Goal: Information Seeking & Learning: Compare options

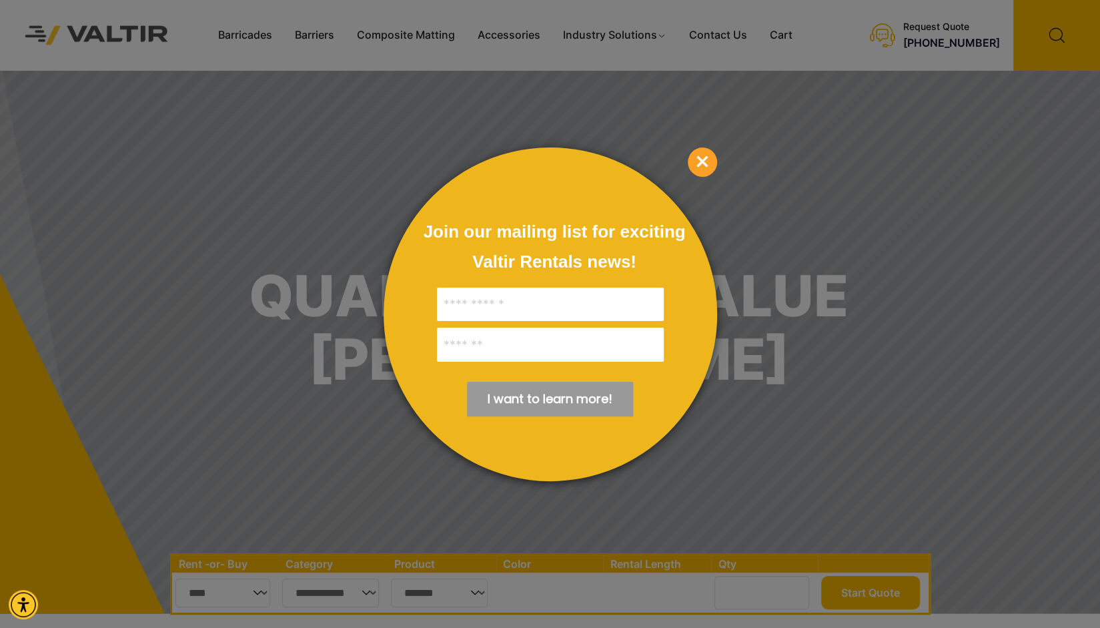
click at [703, 159] on span "×" at bounding box center [702, 161] width 29 height 29
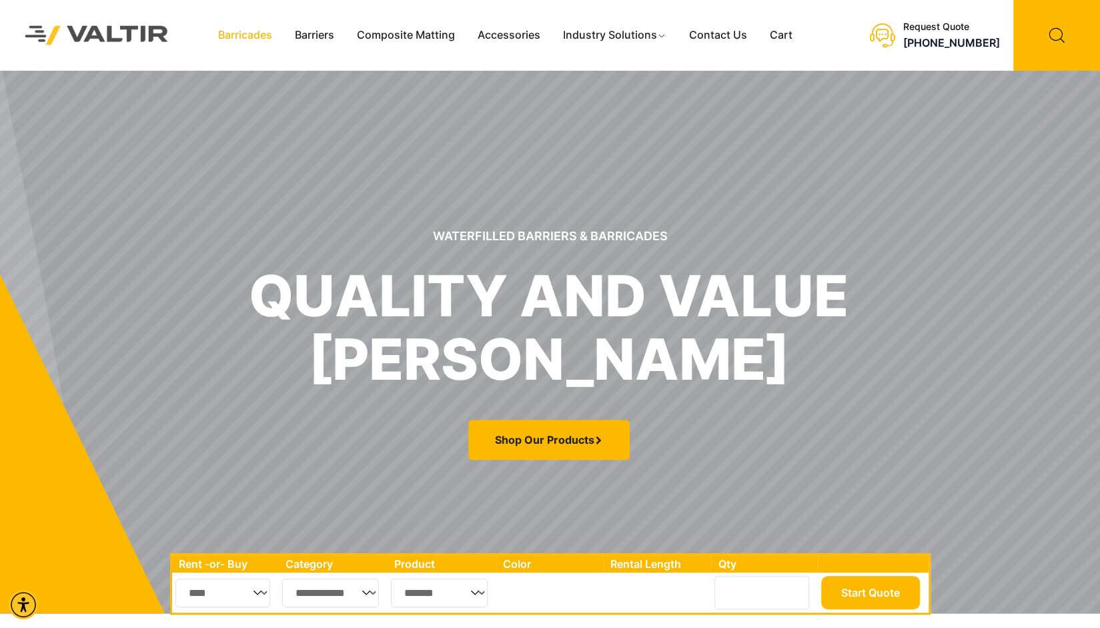
click at [256, 34] on link "Barricades" at bounding box center [245, 35] width 77 height 20
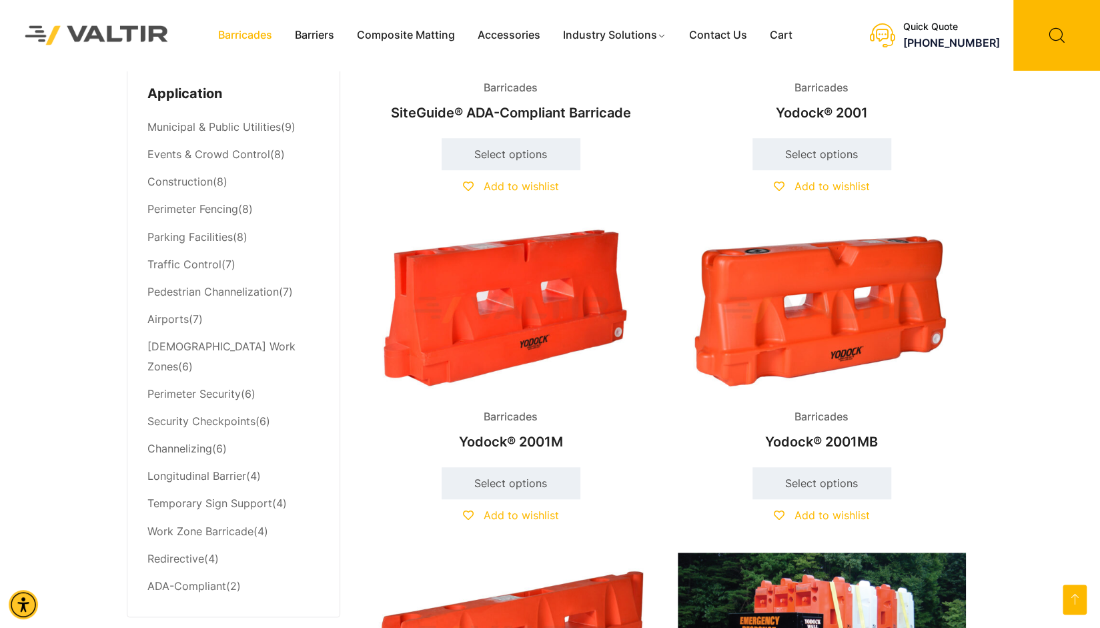
scroll to position [601, 0]
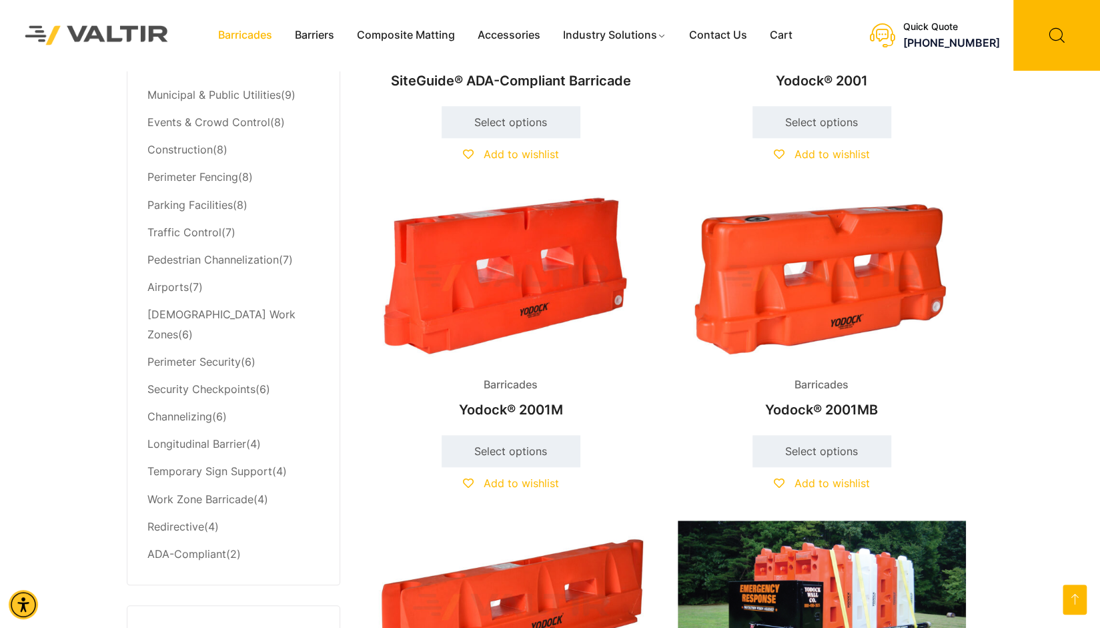
click at [813, 309] on img at bounding box center [822, 278] width 288 height 173
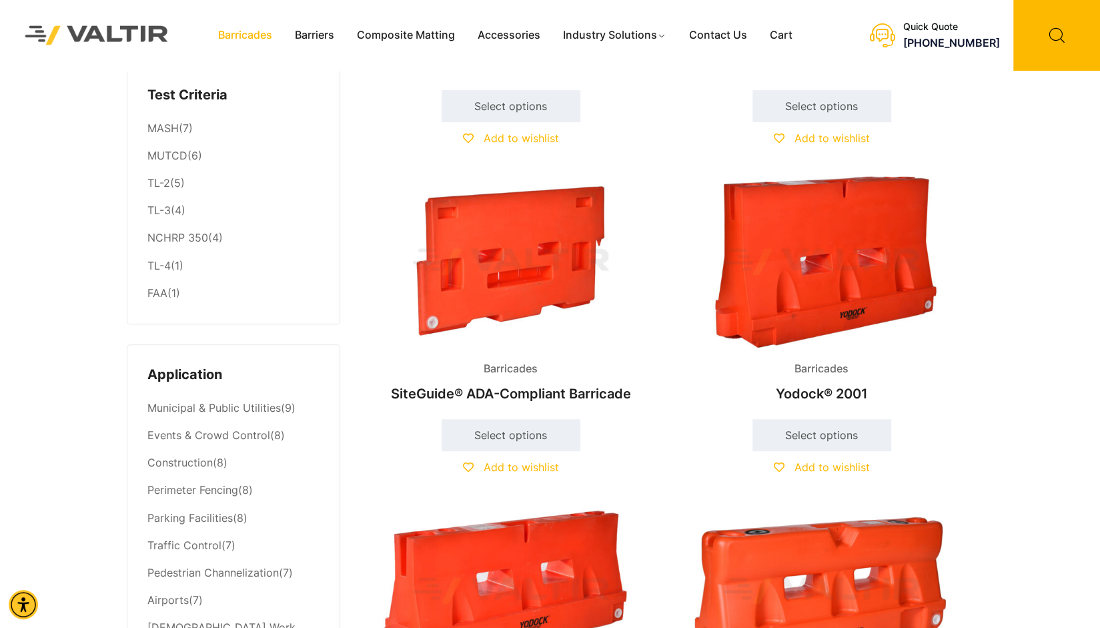
scroll to position [267, 0]
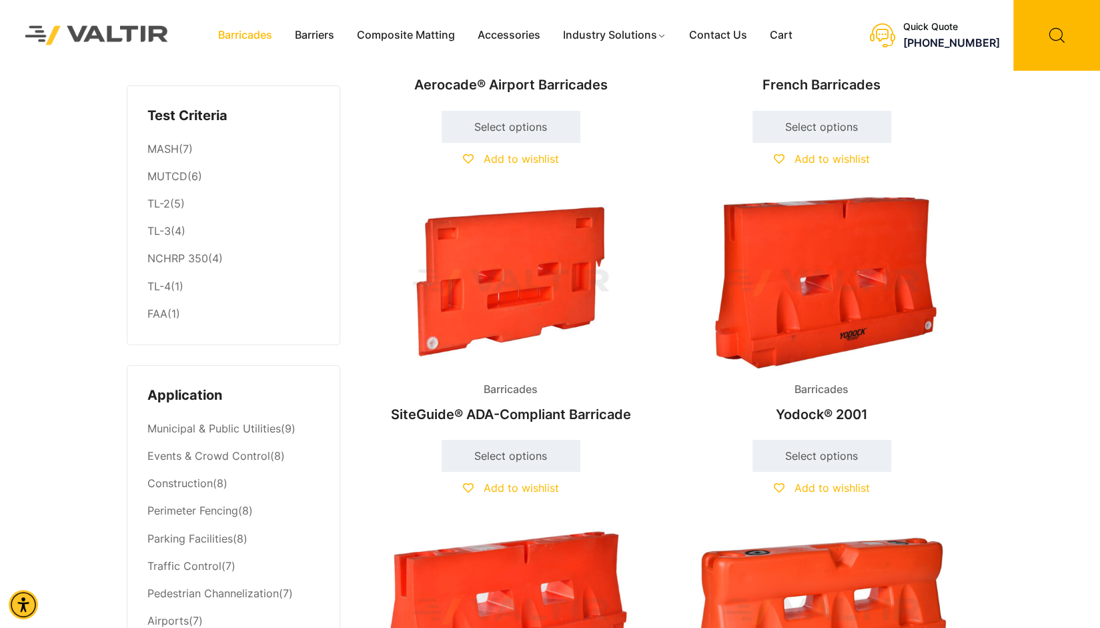
click at [513, 274] on img at bounding box center [511, 282] width 288 height 173
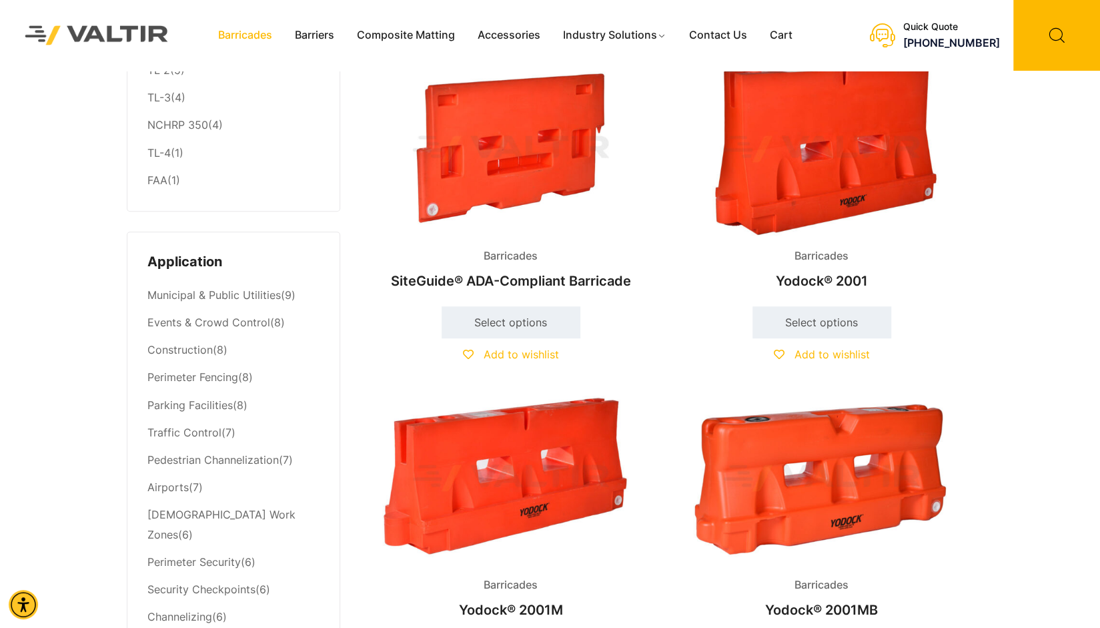
scroll to position [334, 0]
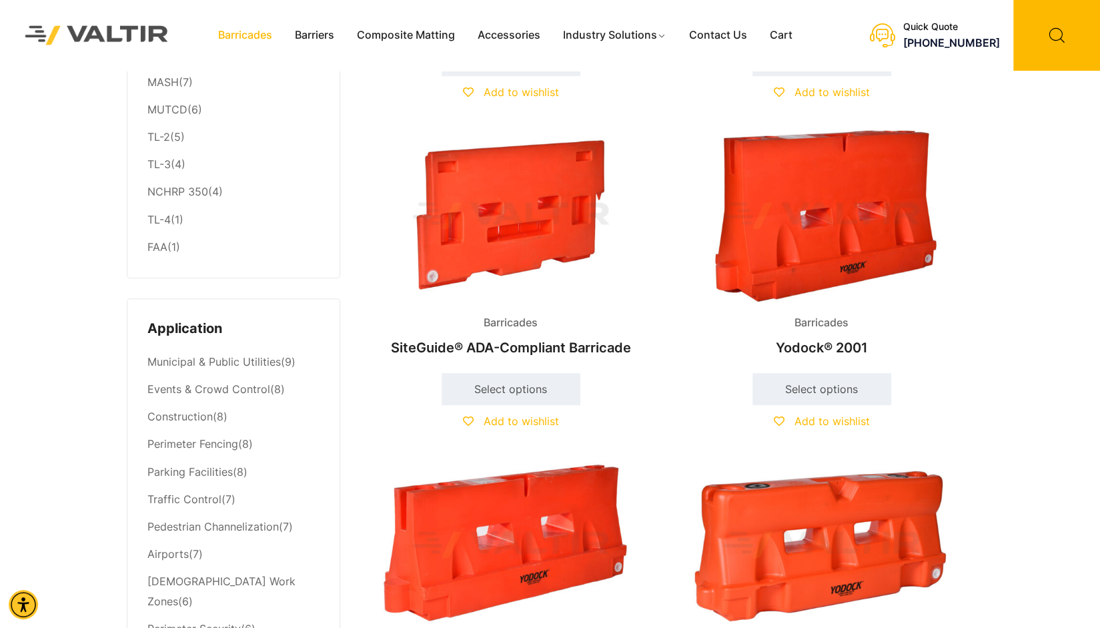
click at [813, 222] on img at bounding box center [822, 215] width 288 height 173
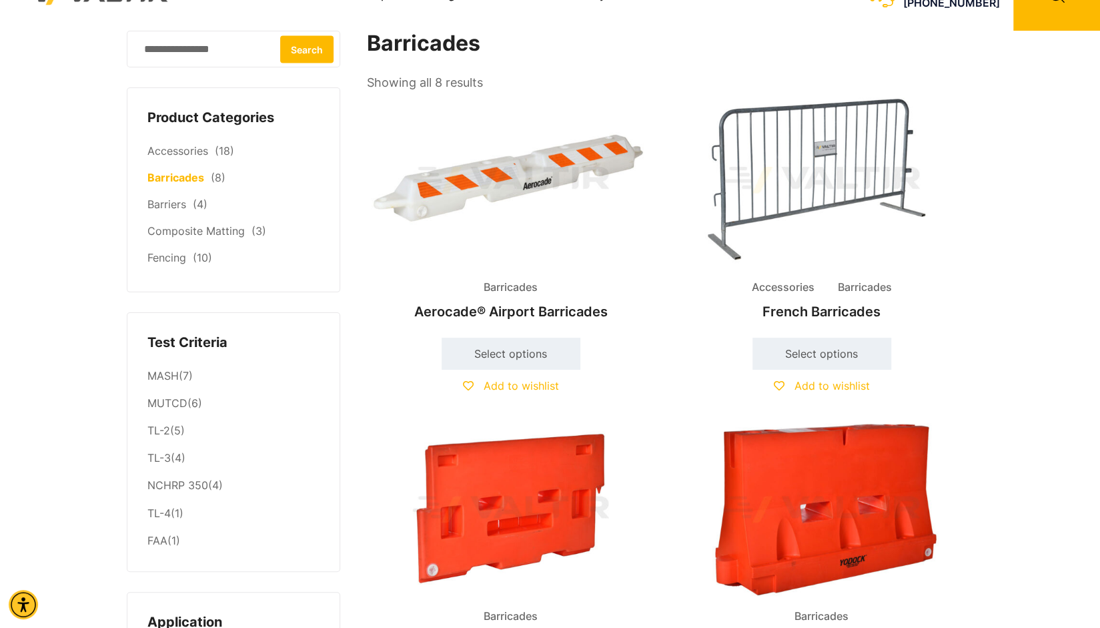
scroll to position [0, 0]
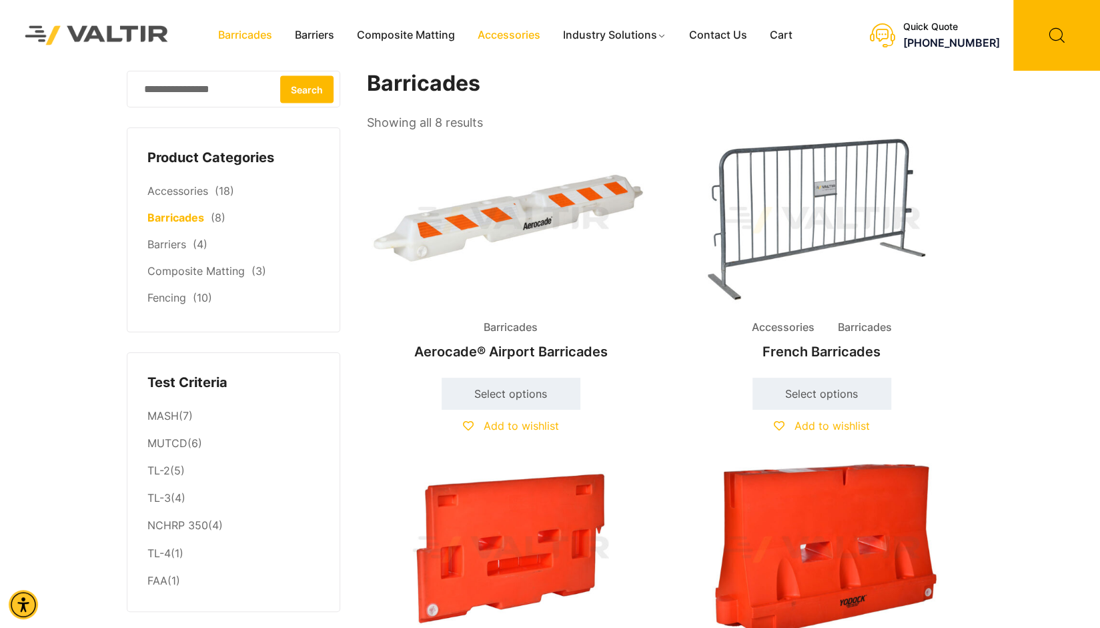
click at [511, 31] on link "Accessories" at bounding box center [508, 35] width 85 height 20
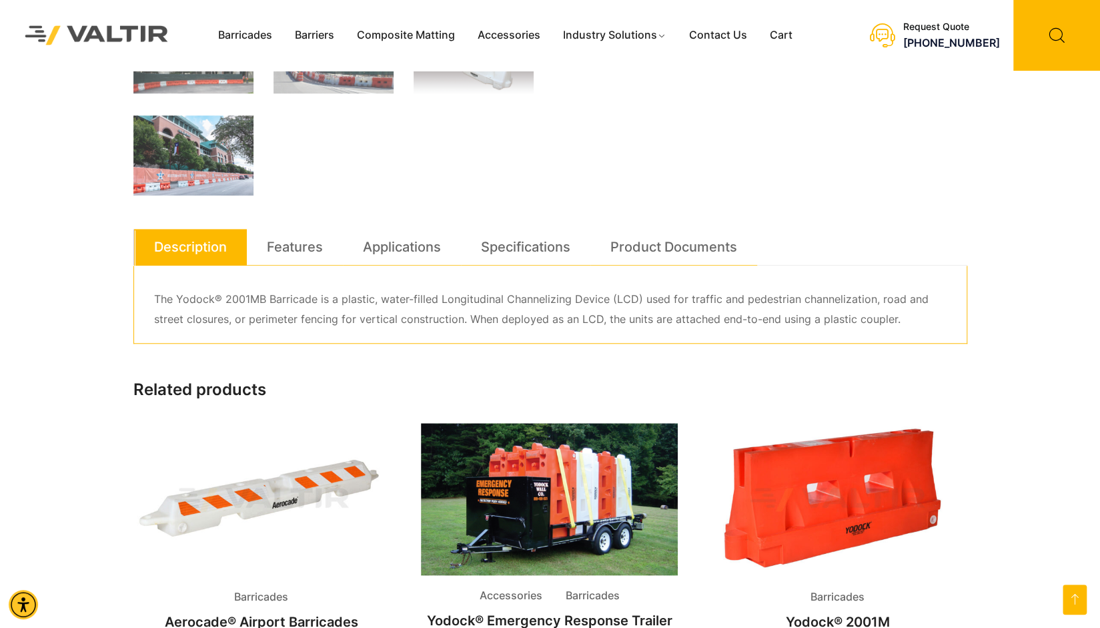
scroll to position [601, 0]
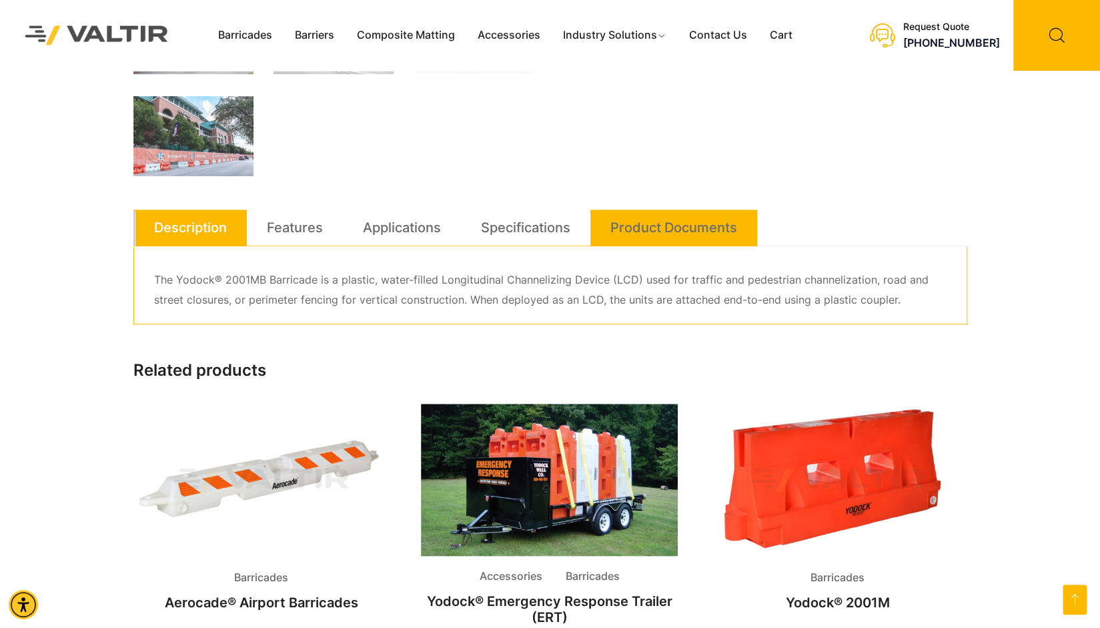
click at [670, 232] on link "Product Documents" at bounding box center [674, 228] width 127 height 36
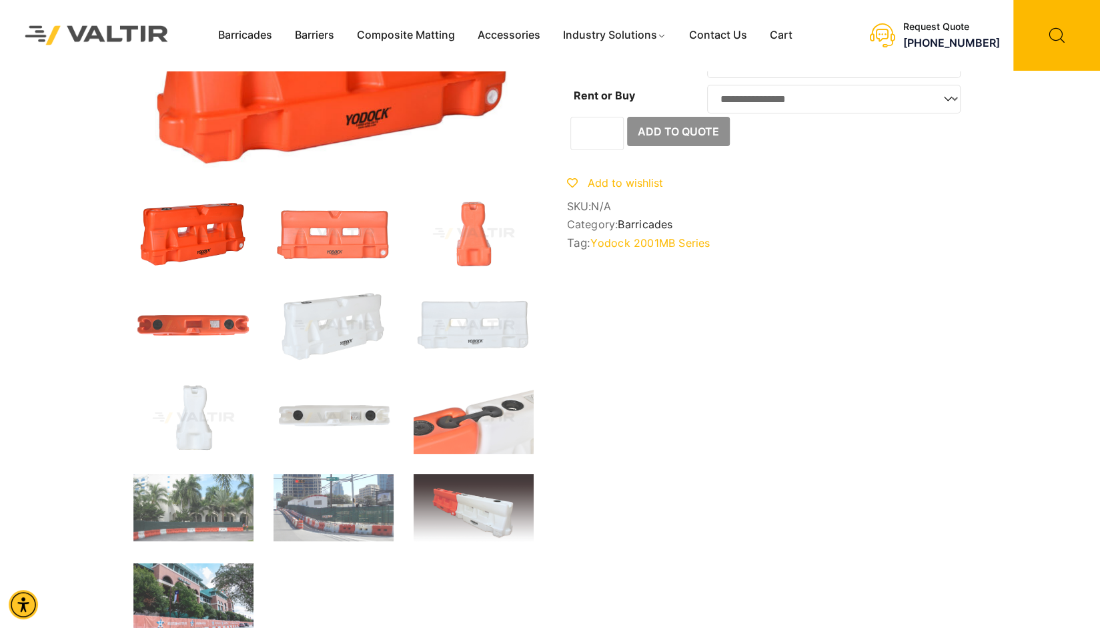
scroll to position [0, 0]
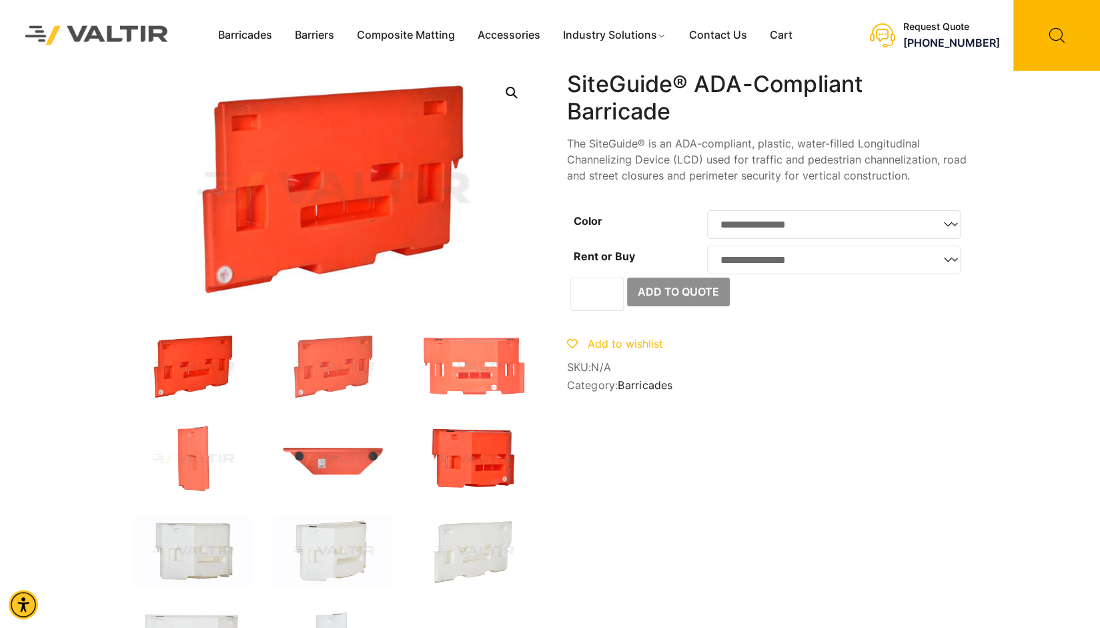
click at [478, 457] on img at bounding box center [474, 459] width 120 height 72
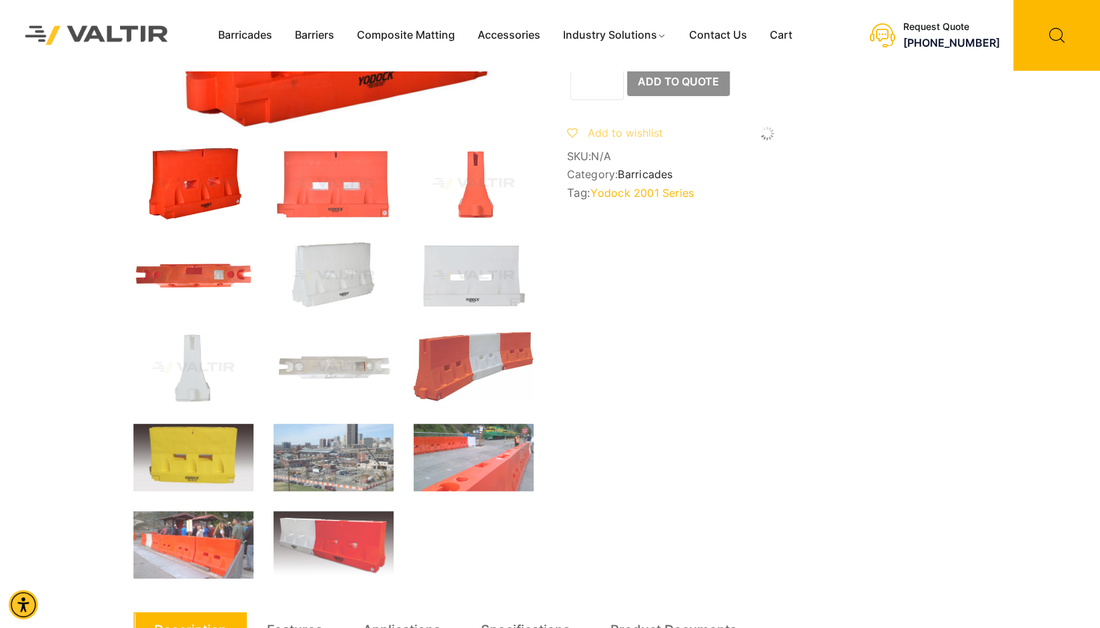
scroll to position [267, 0]
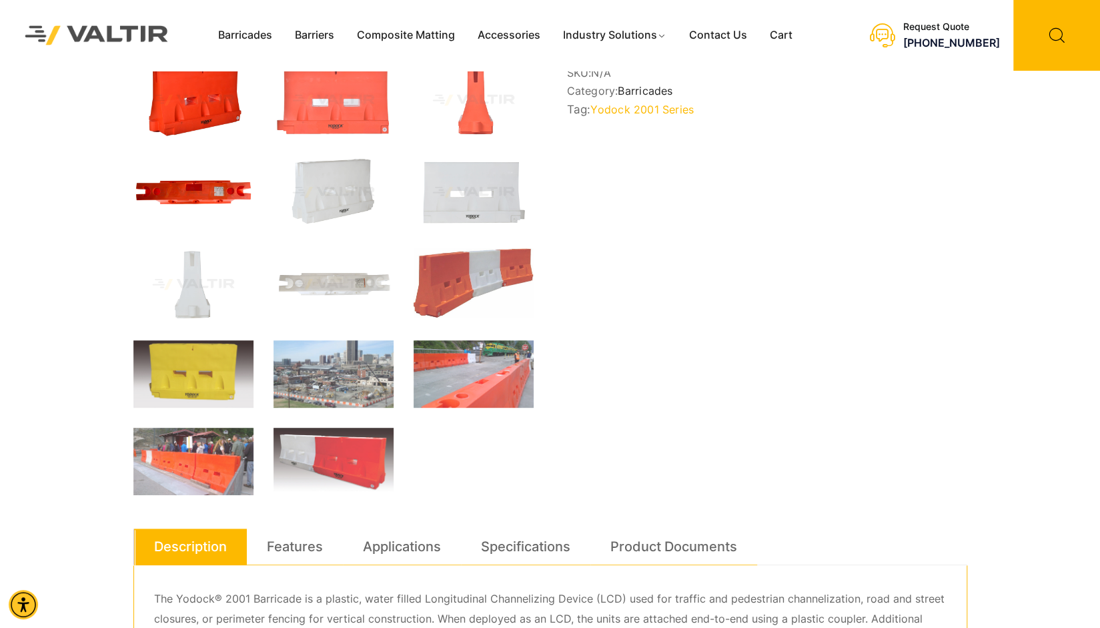
click at [195, 190] on img at bounding box center [193, 192] width 120 height 72
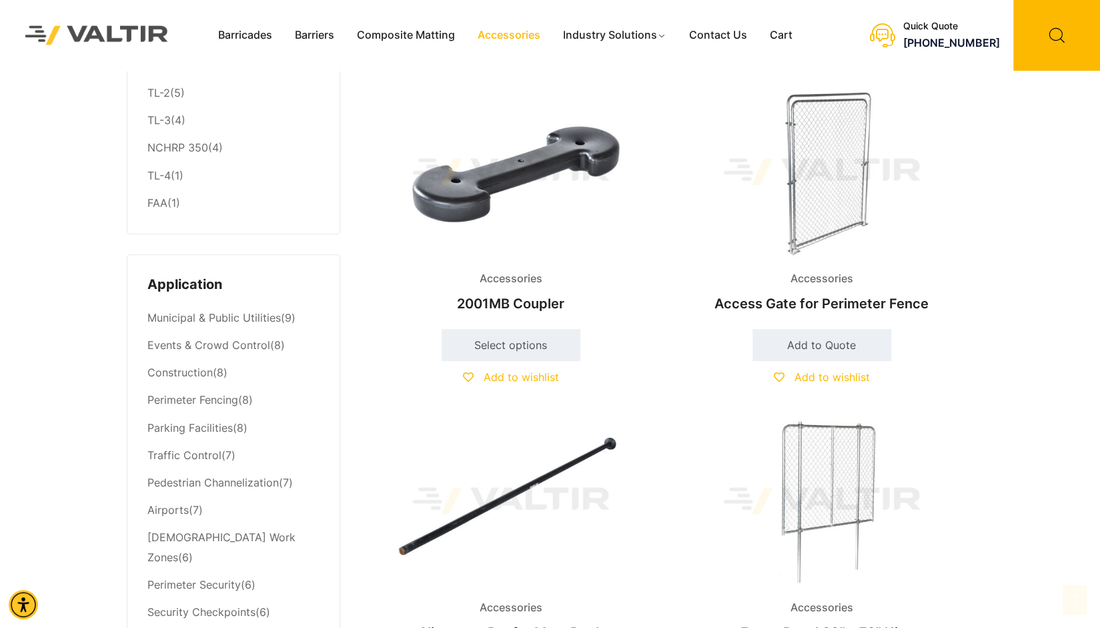
scroll to position [467, 0]
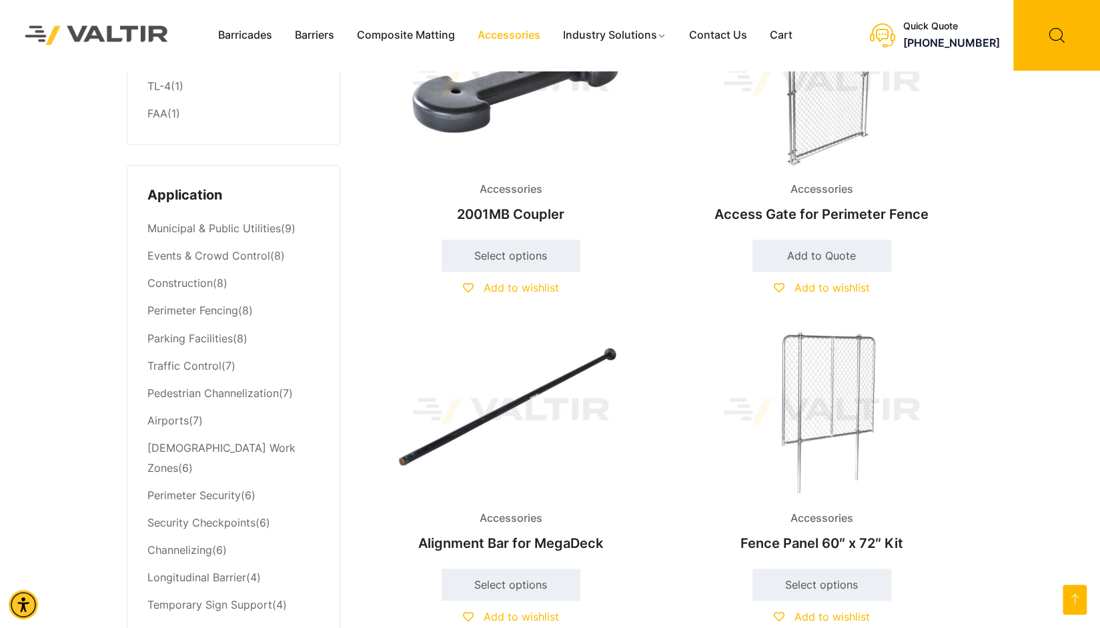
click at [828, 386] on img at bounding box center [822, 411] width 288 height 173
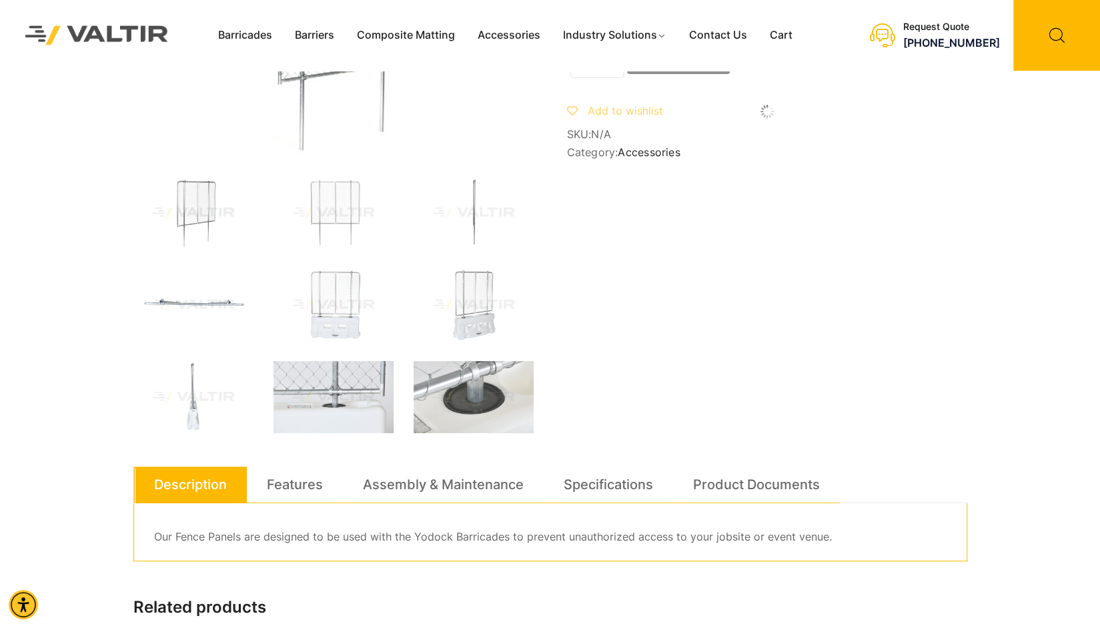
scroll to position [133, 0]
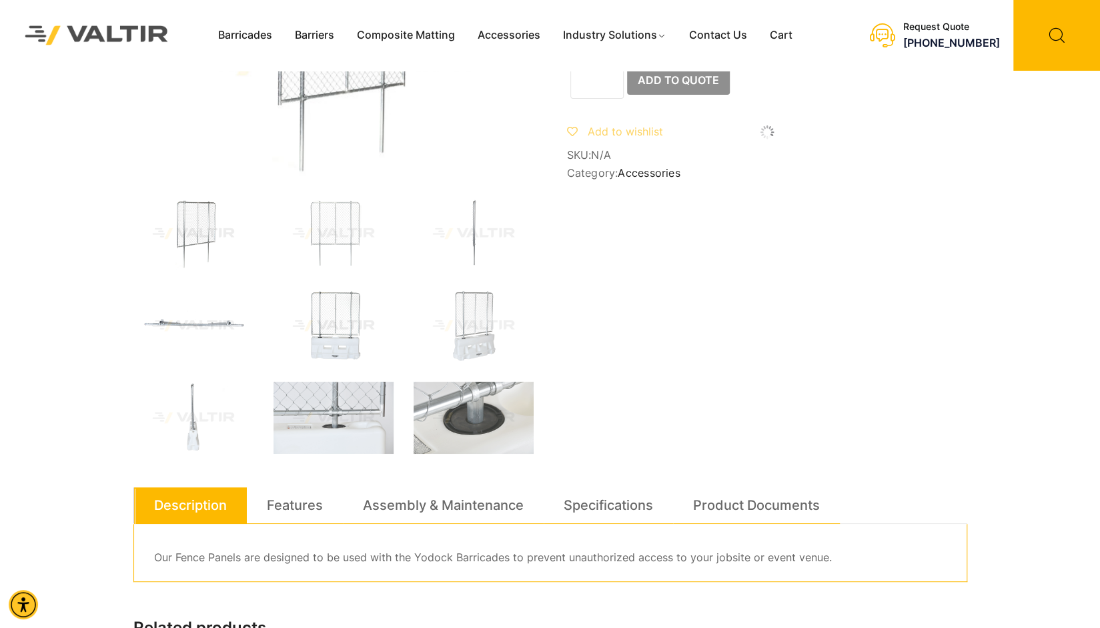
click at [339, 328] on img at bounding box center [334, 326] width 120 height 72
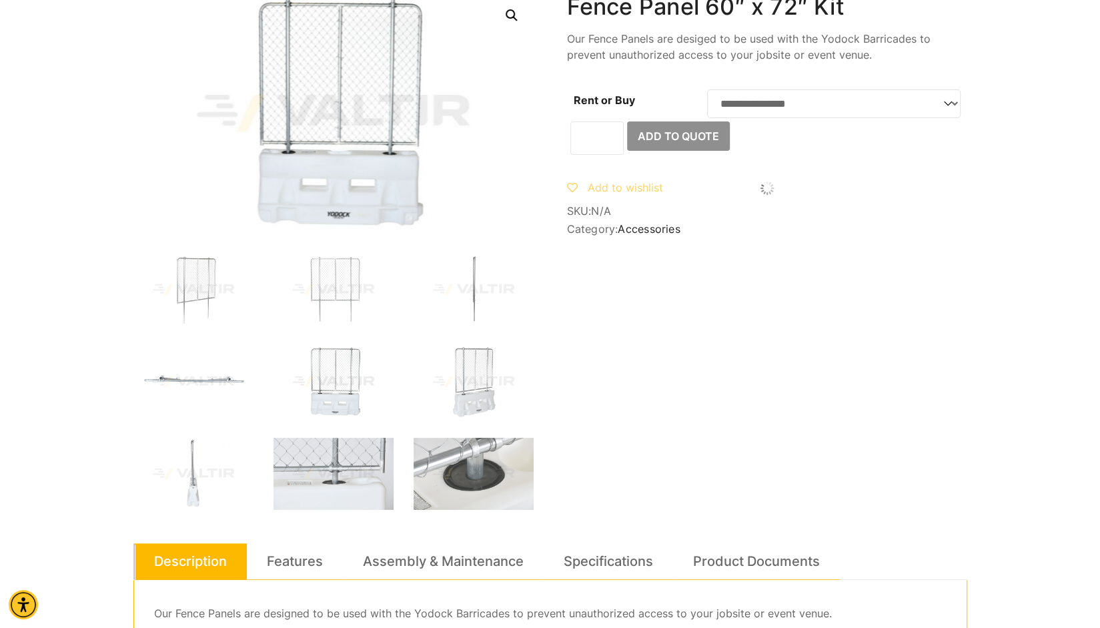
scroll to position [0, 0]
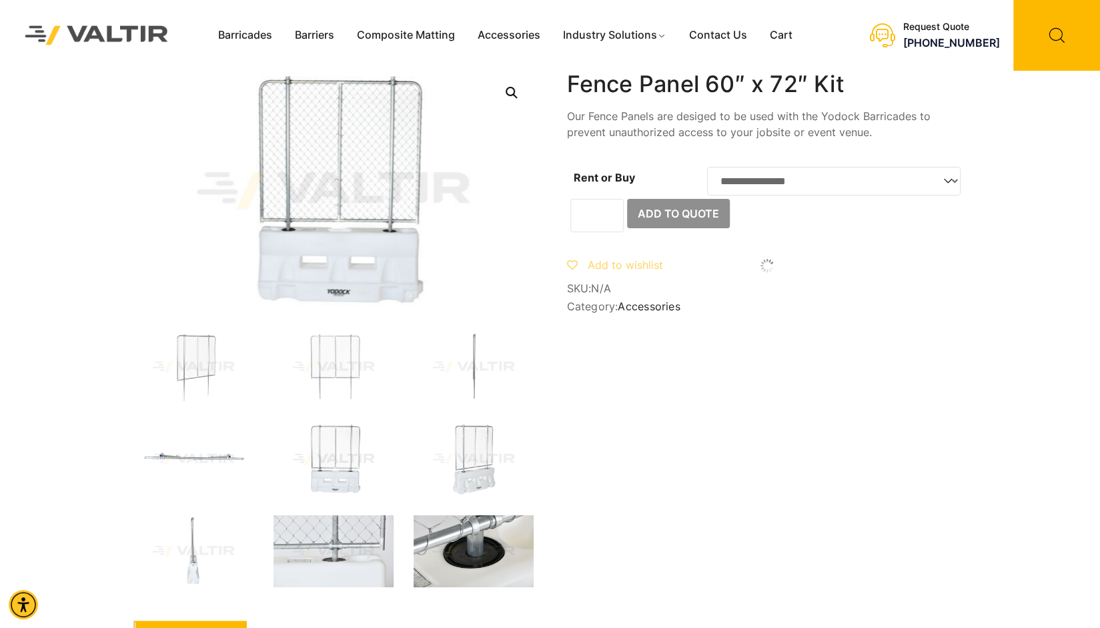
click at [483, 553] on img at bounding box center [474, 551] width 120 height 72
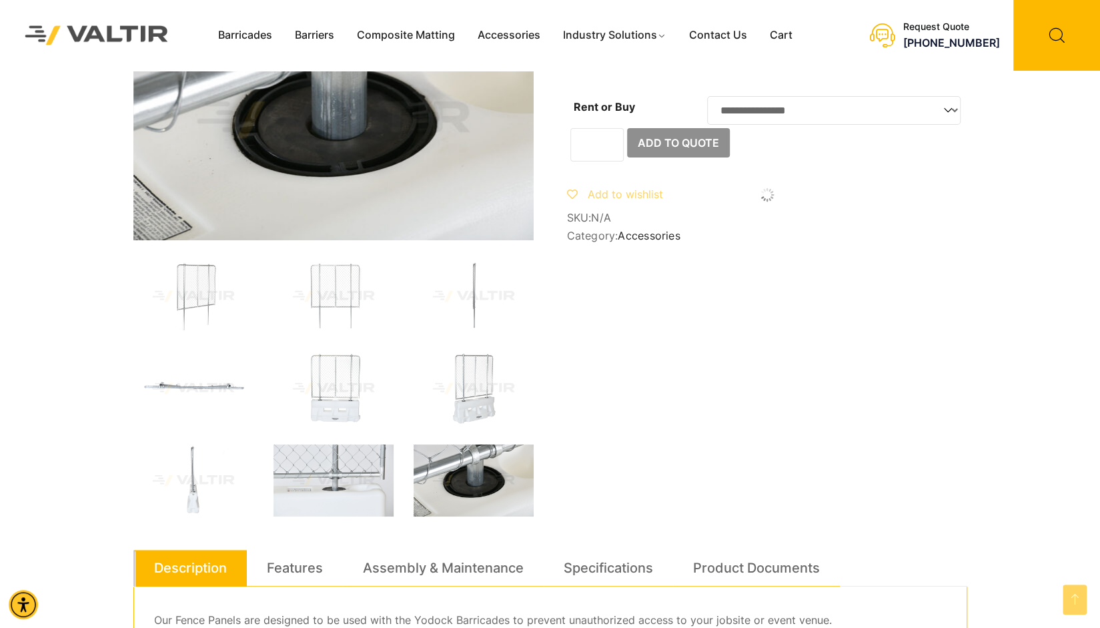
scroll to position [67, 0]
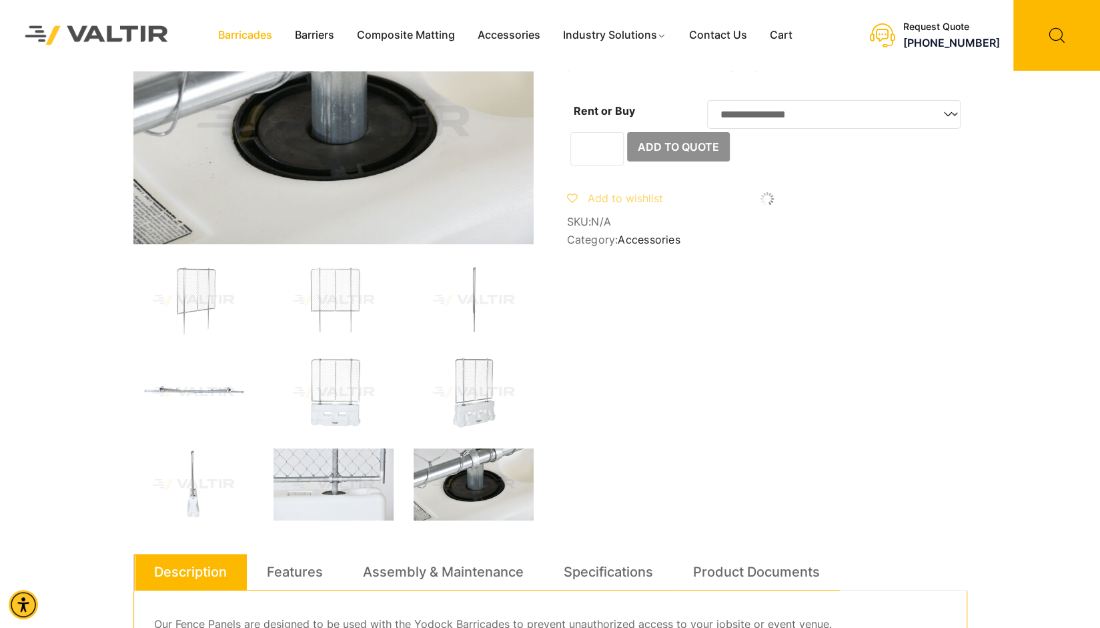
click at [232, 34] on link "Barricades" at bounding box center [245, 35] width 77 height 20
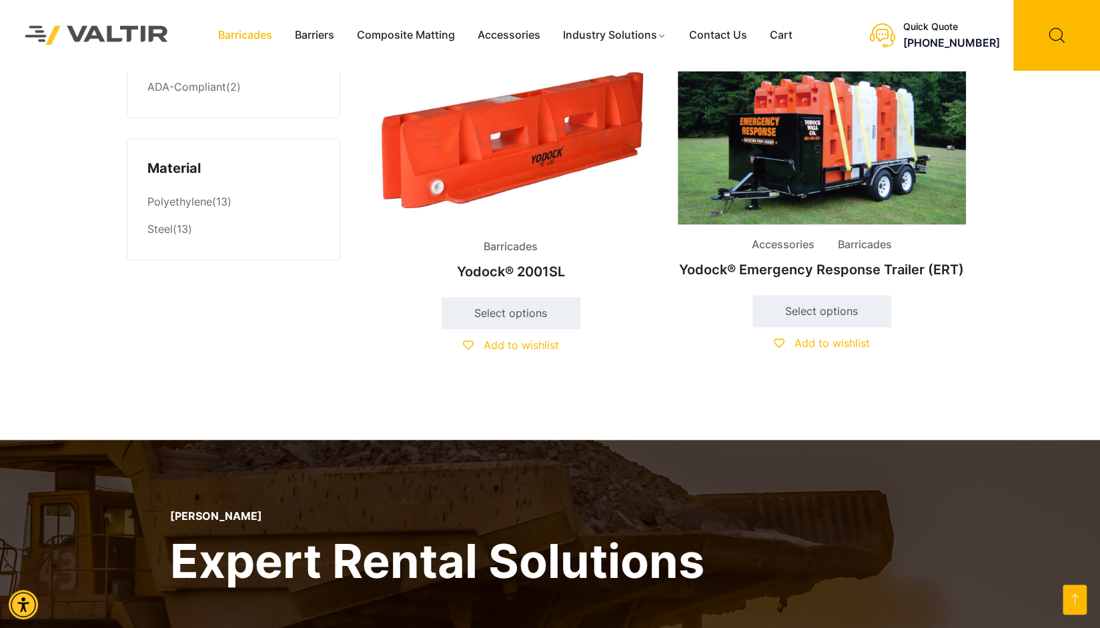
scroll to position [801, 0]
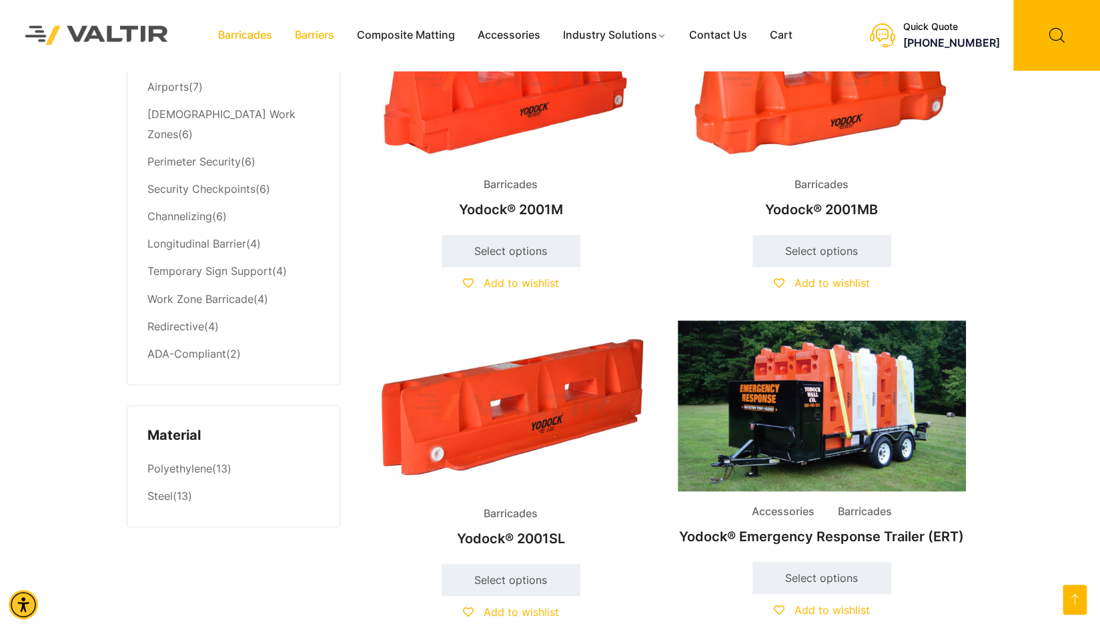
click at [311, 33] on link "Barriers" at bounding box center [315, 35] width 62 height 20
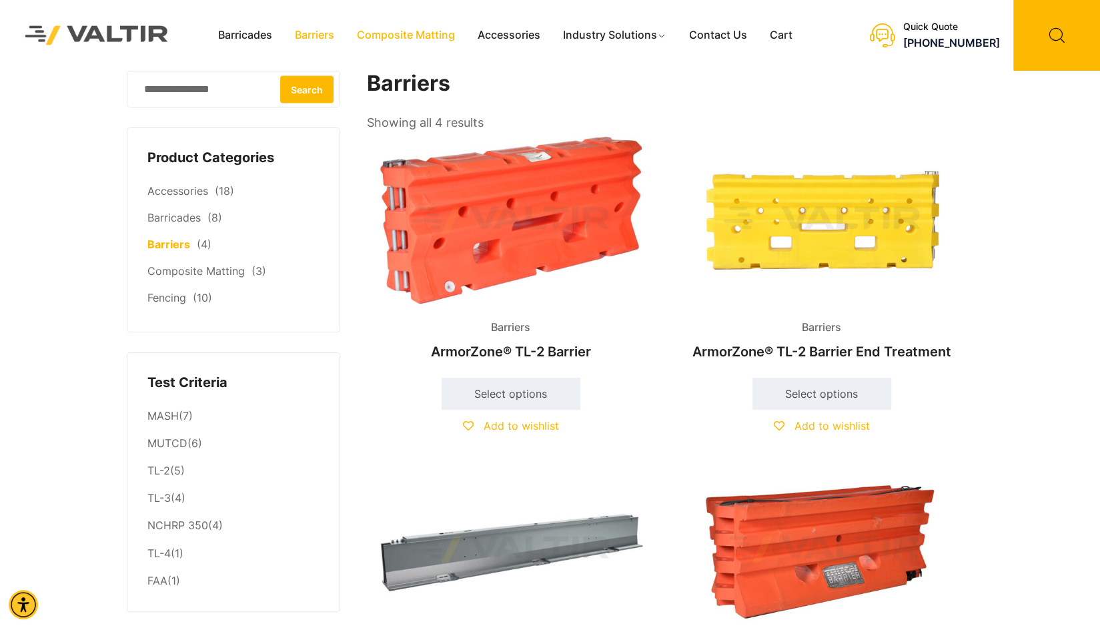
click at [402, 34] on link "Composite Matting" at bounding box center [406, 35] width 121 height 20
